Goal: Check status

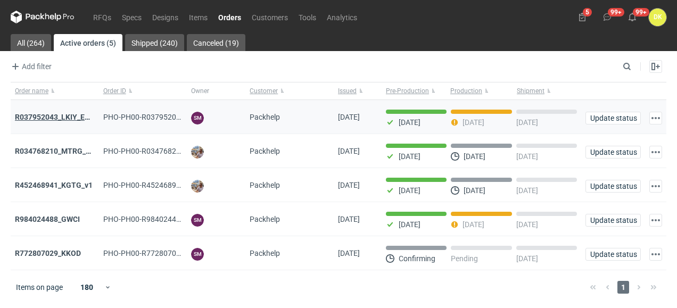
click at [73, 118] on strong "R037952043_LKIY_EBJQ" at bounding box center [57, 117] width 84 height 9
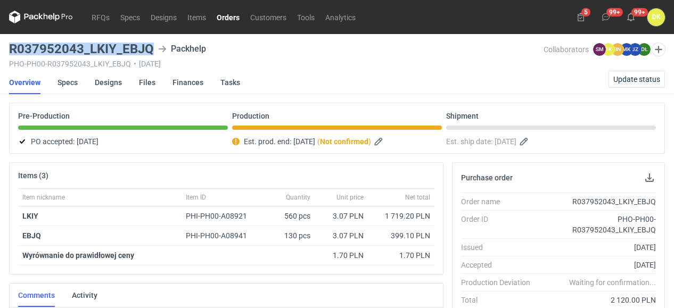
drag, startPoint x: 148, startPoint y: 47, endPoint x: 9, endPoint y: 52, distance: 140.0
copy h3 "R037952043_LKIY_EBJQ"
click at [92, 214] on div "LKIY" at bounding box center [99, 216] width 155 height 11
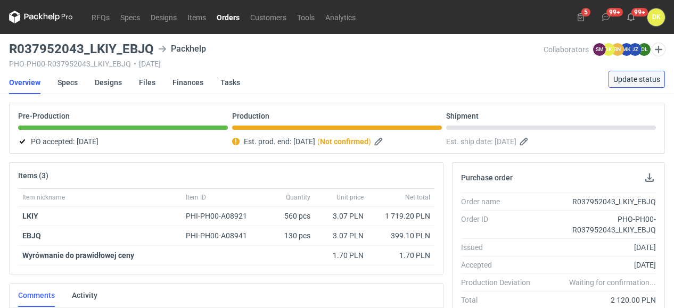
click at [636, 78] on span "Update status" at bounding box center [636, 79] width 47 height 7
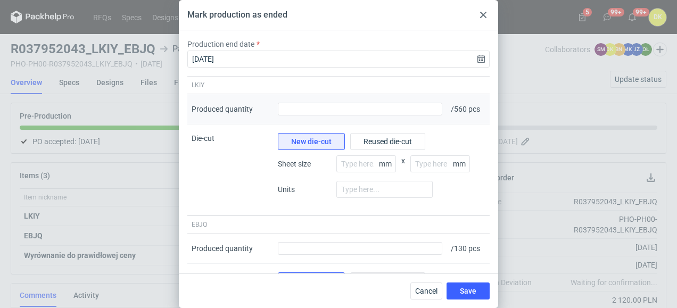
click at [375, 123] on div "Produced quantity" at bounding box center [359, 109] width 173 height 30
click at [386, 105] on input "Produced quantity" at bounding box center [360, 109] width 164 height 13
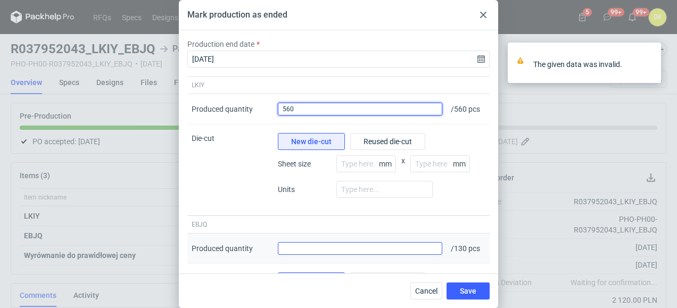
type input "560"
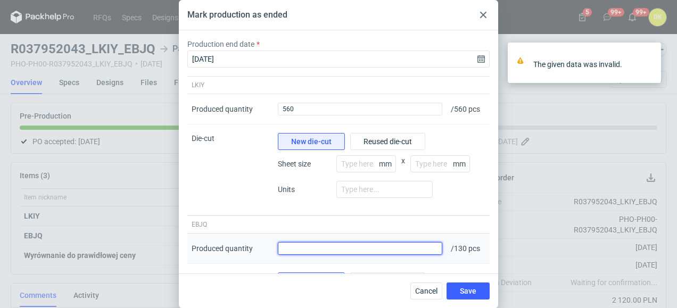
click at [392, 246] on input "Produced quantity" at bounding box center [360, 248] width 164 height 13
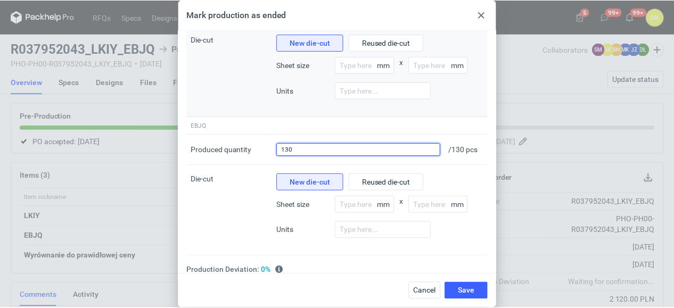
scroll to position [105, 0]
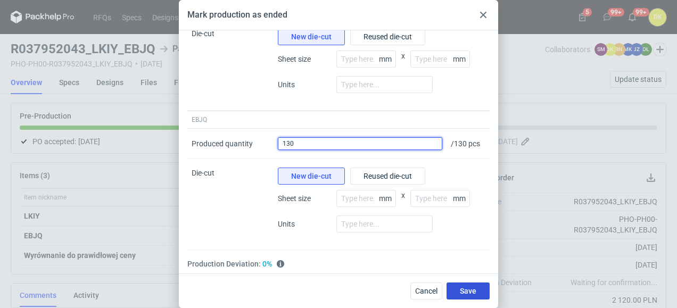
type input "130"
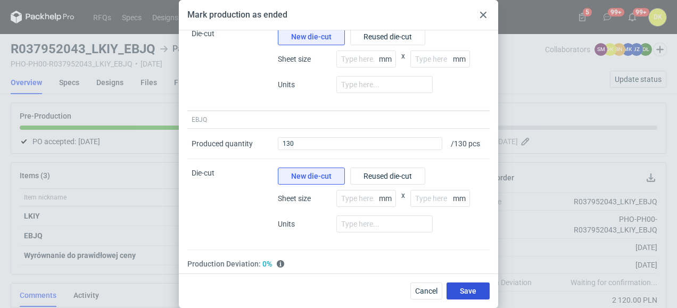
click at [480, 286] on button "Save" at bounding box center [467, 291] width 43 height 17
